Goal: Information Seeking & Learning: Learn about a topic

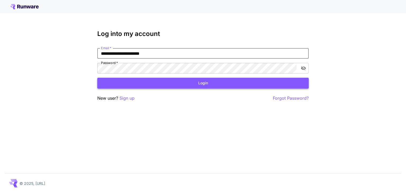
click at [159, 81] on button "Login" at bounding box center [203, 83] width 212 height 11
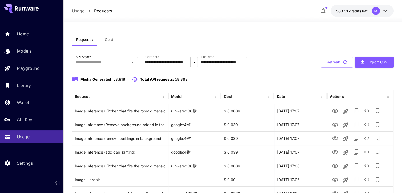
click at [103, 37] on button "Cost" at bounding box center [109, 39] width 24 height 13
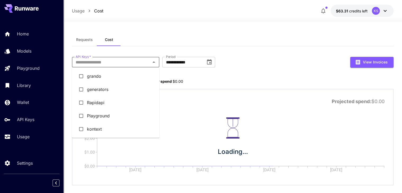
click at [102, 60] on input "API Keys   *" at bounding box center [112, 61] width 76 height 7
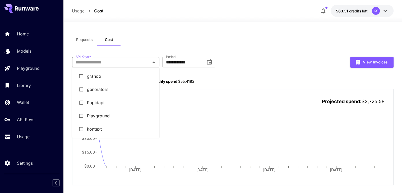
click at [94, 128] on li "kontext" at bounding box center [116, 128] width 88 height 13
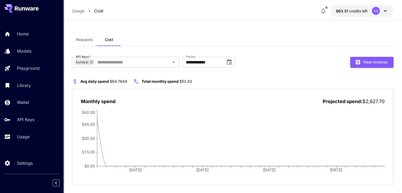
click at [220, 38] on div "Requests Cost" at bounding box center [233, 39] width 322 height 13
click at [188, 63] on input "**********" at bounding box center [202, 62] width 40 height 11
click at [231, 61] on icon "Choose date, selected date is Oct 1, 2025" at bounding box center [229, 61] width 5 height 5
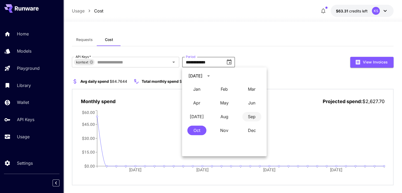
click at [253, 116] on button "Sep" at bounding box center [252, 117] width 19 height 10
type input "**********"
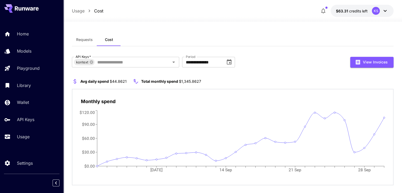
click at [81, 37] on button "Requests" at bounding box center [84, 39] width 25 height 13
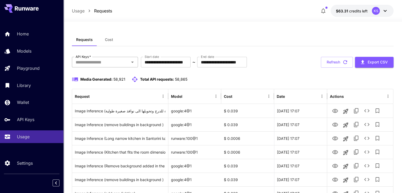
click at [113, 63] on input "API Keys   *" at bounding box center [101, 61] width 54 height 7
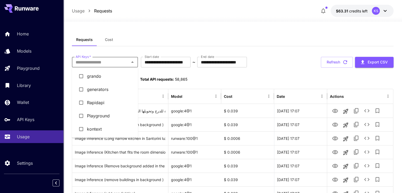
click at [92, 126] on li "kontext" at bounding box center [105, 128] width 66 height 13
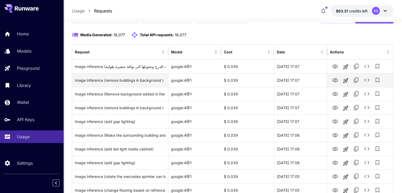
scroll to position [53, 0]
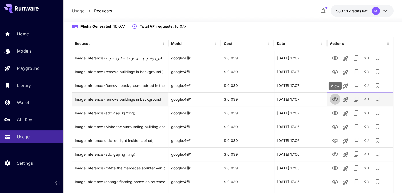
click at [338, 100] on icon "View" at bounding box center [335, 99] width 6 height 6
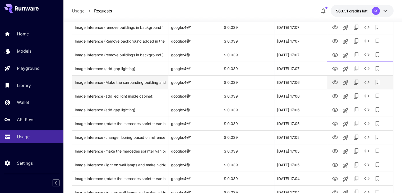
scroll to position [106, 0]
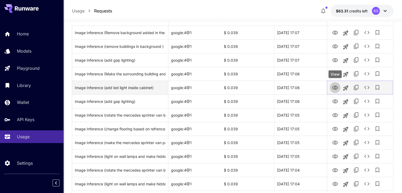
click at [335, 86] on icon "View" at bounding box center [336, 88] width 6 height 4
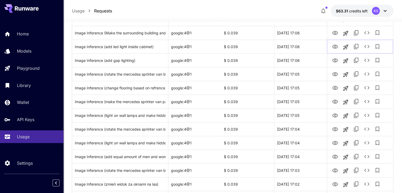
scroll to position [159, 0]
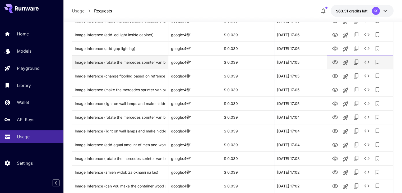
click at [335, 61] on icon "View" at bounding box center [335, 62] width 6 height 6
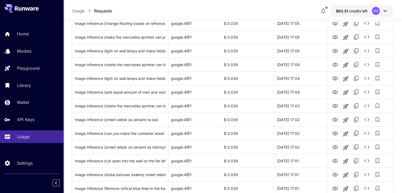
scroll to position [212, 0]
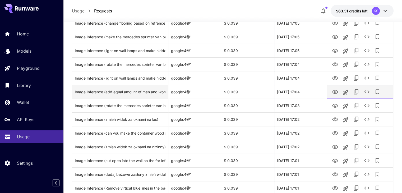
click at [333, 90] on icon "View" at bounding box center [335, 92] width 6 height 6
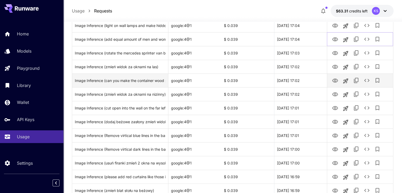
scroll to position [265, 0]
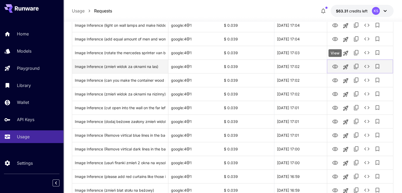
click at [339, 67] on button "View" at bounding box center [335, 66] width 11 height 11
click at [334, 66] on icon "View" at bounding box center [336, 67] width 6 height 4
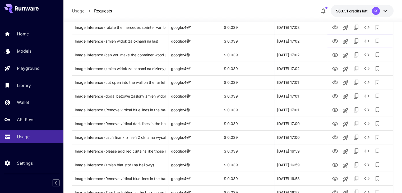
scroll to position [344, 0]
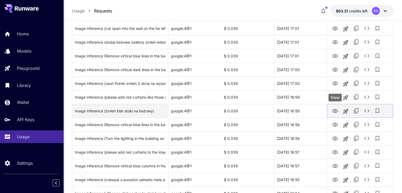
click at [334, 111] on icon "View" at bounding box center [335, 111] width 6 height 6
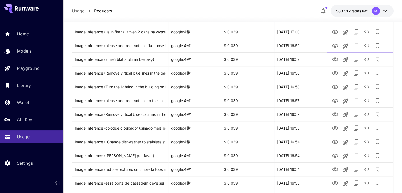
scroll to position [397, 0]
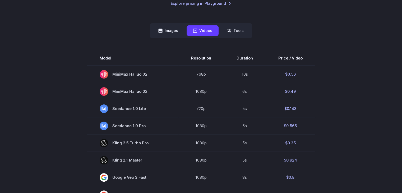
scroll to position [132, 0]
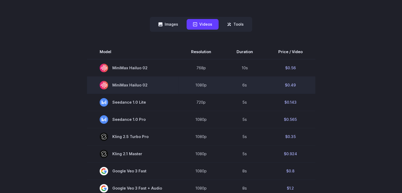
click at [246, 86] on td "6s" at bounding box center [245, 84] width 42 height 17
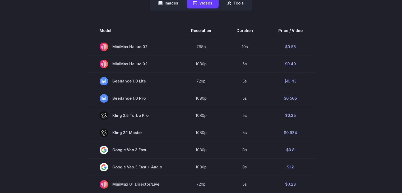
scroll to position [146, 0]
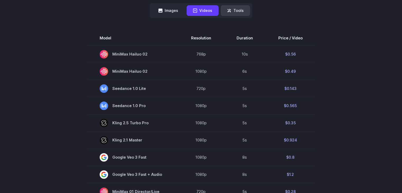
click at [241, 10] on button "Tools" at bounding box center [235, 10] width 29 height 10
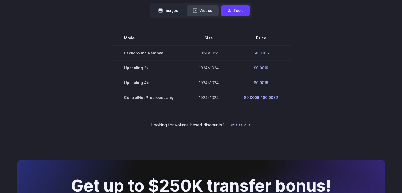
click at [208, 8] on button "Videos" at bounding box center [203, 10] width 32 height 10
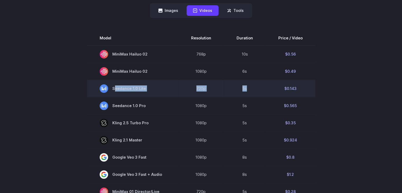
drag, startPoint x: 213, startPoint y: 85, endPoint x: 123, endPoint y: 84, distance: 90.2
click at [123, 84] on tr "Seedance 1.0 Lite 720p 5s $0.143" at bounding box center [201, 88] width 229 height 17
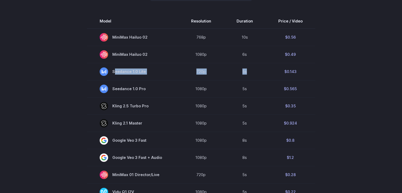
scroll to position [172, 0]
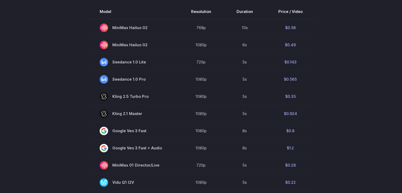
click at [351, 39] on section "Model Resolution Duration Price / Video MiniMax Hailuo 02 768p 10s $0.56 MiniMa…" at bounding box center [201, 192] width 368 height 376
